Goal: Browse casually

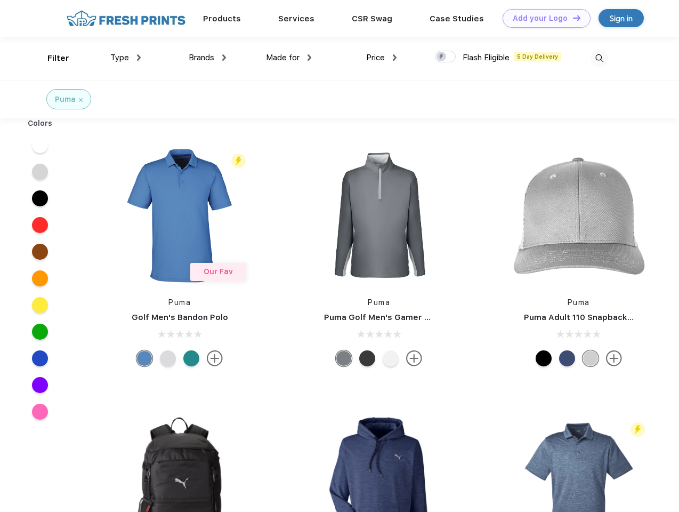
scroll to position [1, 0]
click at [543, 18] on link "Add your Logo Design Tool" at bounding box center [547, 18] width 88 height 19
click at [0, 0] on div "Design Tool" at bounding box center [0, 0] width 0 height 0
click at [572, 18] on link "Add your Logo Design Tool" at bounding box center [547, 18] width 88 height 19
click at [51, 58] on div "Filter" at bounding box center [58, 58] width 22 height 12
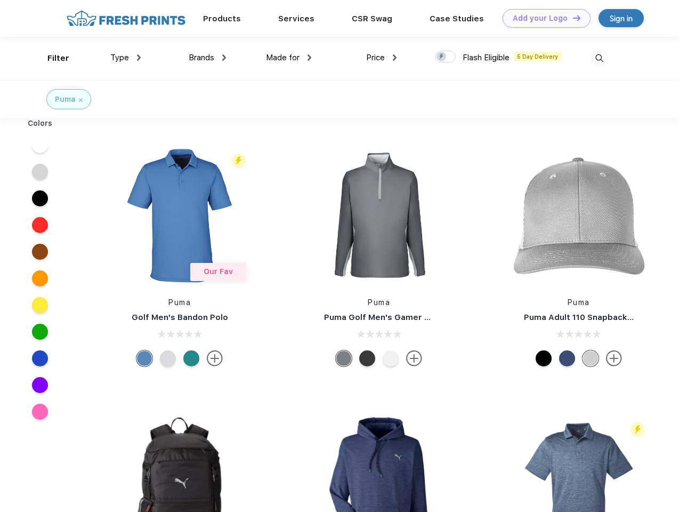
click at [126, 58] on span "Type" at bounding box center [119, 58] width 19 height 10
click at [207, 58] on span "Brands" at bounding box center [202, 58] width 26 height 10
click at [289, 58] on span "Made for" at bounding box center [283, 58] width 34 height 10
click at [382, 58] on span "Price" at bounding box center [375, 58] width 19 height 10
click at [446, 57] on div at bounding box center [445, 57] width 21 height 12
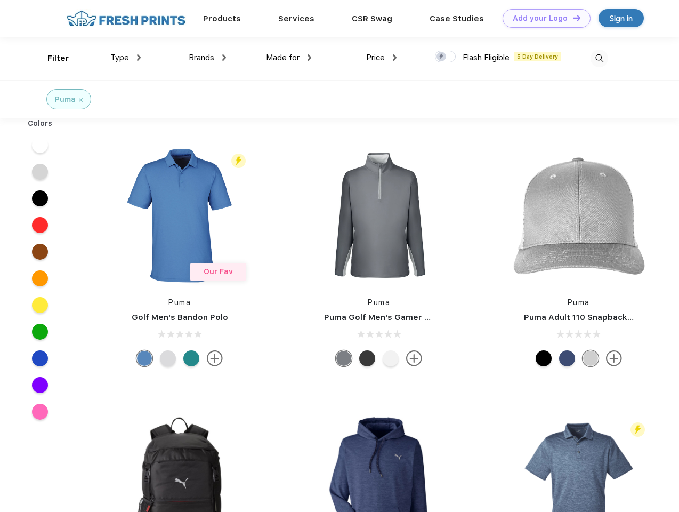
click at [442, 57] on input "checkbox" at bounding box center [438, 53] width 7 height 7
click at [599, 58] on img at bounding box center [600, 59] width 18 height 18
